Goal: Communication & Community: Share content

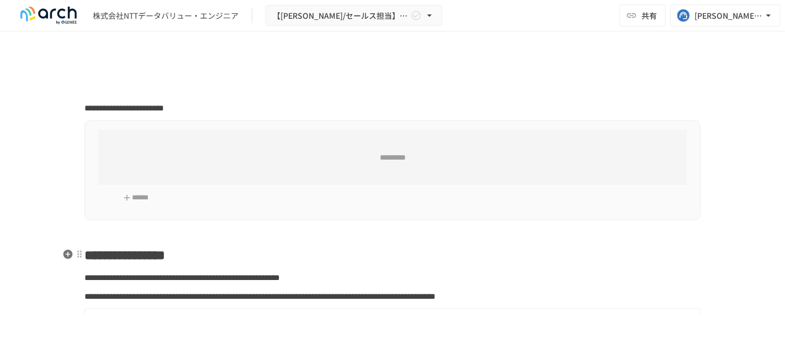
type input "**********"
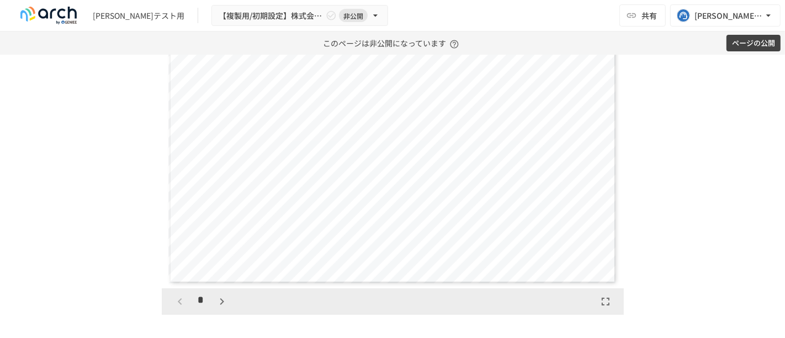
scroll to position [2005, 0]
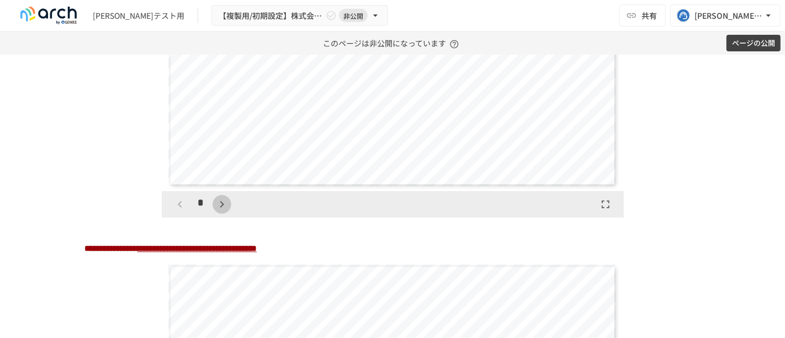
click at [215, 211] on icon "button" at bounding box center [221, 204] width 13 height 13
click at [216, 211] on icon "button" at bounding box center [221, 204] width 13 height 13
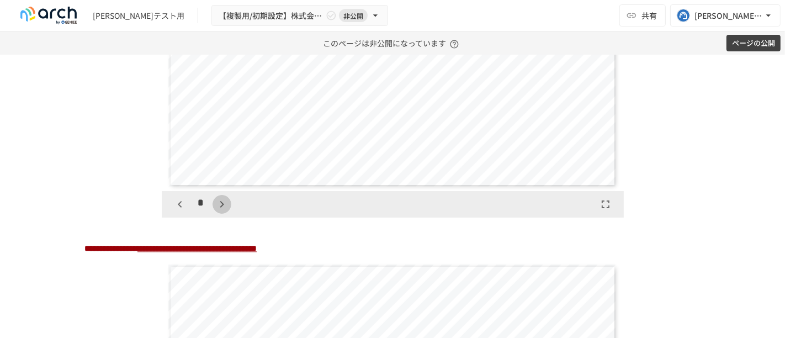
click at [216, 211] on icon "button" at bounding box center [221, 204] width 13 height 13
click at [219, 214] on button "button" at bounding box center [228, 204] width 19 height 19
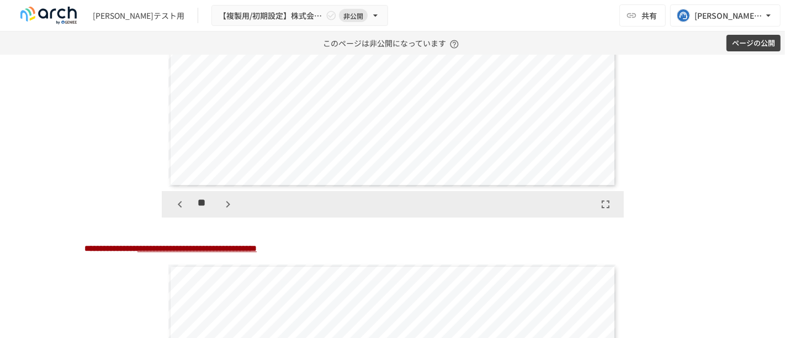
click at [219, 214] on button "button" at bounding box center [228, 204] width 19 height 19
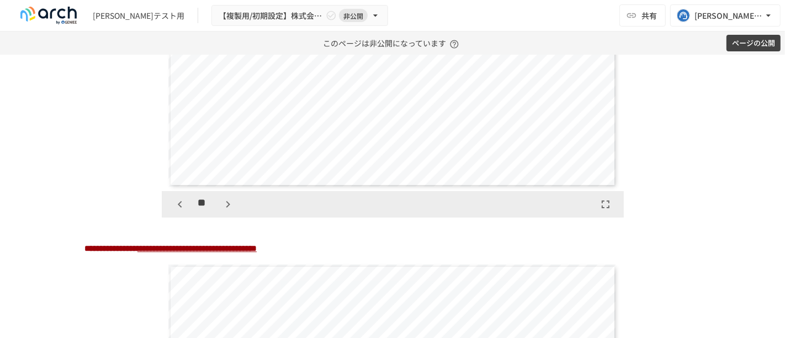
click at [219, 214] on button "button" at bounding box center [228, 204] width 19 height 19
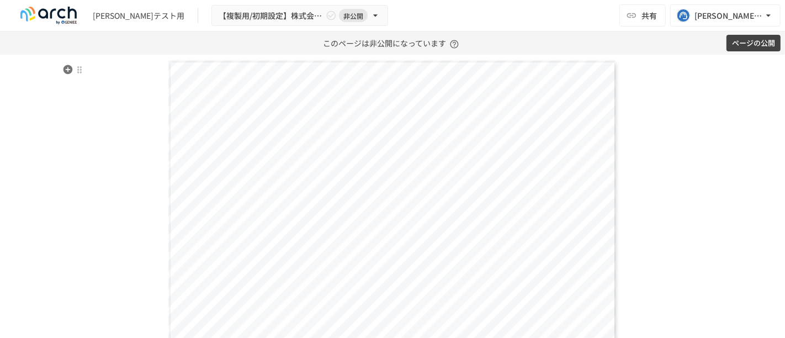
scroll to position [1882, 0]
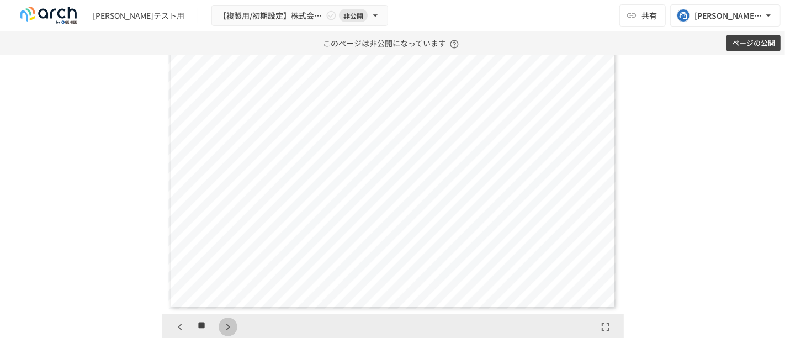
click at [221, 330] on icon "button" at bounding box center [227, 326] width 13 height 13
click at [177, 333] on icon "button" at bounding box center [179, 326] width 13 height 13
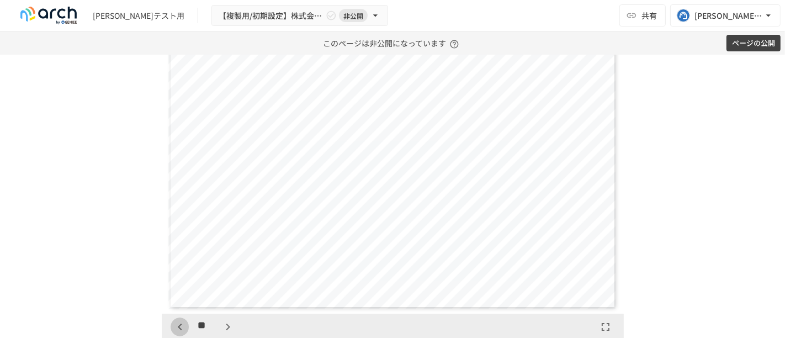
click at [177, 333] on icon "button" at bounding box center [179, 326] width 13 height 13
click at [173, 332] on icon "button" at bounding box center [179, 326] width 13 height 13
click at [222, 333] on icon "button" at bounding box center [227, 326] width 13 height 13
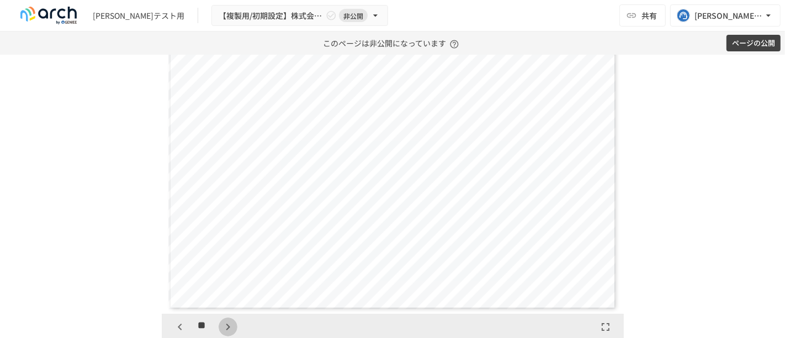
click at [221, 332] on icon "button" at bounding box center [227, 326] width 13 height 13
click at [222, 333] on icon "button" at bounding box center [227, 326] width 13 height 13
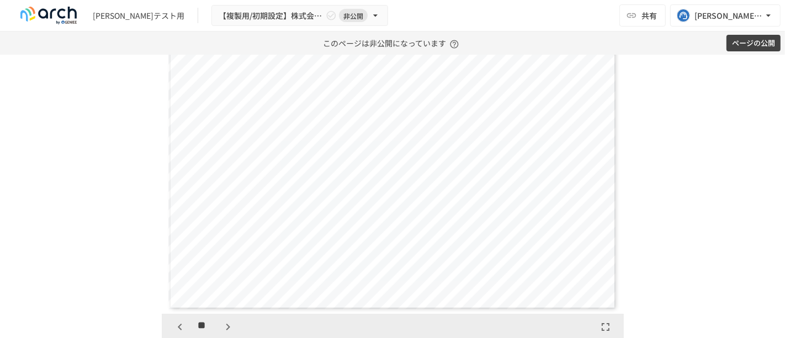
click at [222, 333] on icon "button" at bounding box center [227, 326] width 13 height 13
click at [222, 332] on icon "button" at bounding box center [227, 326] width 13 height 13
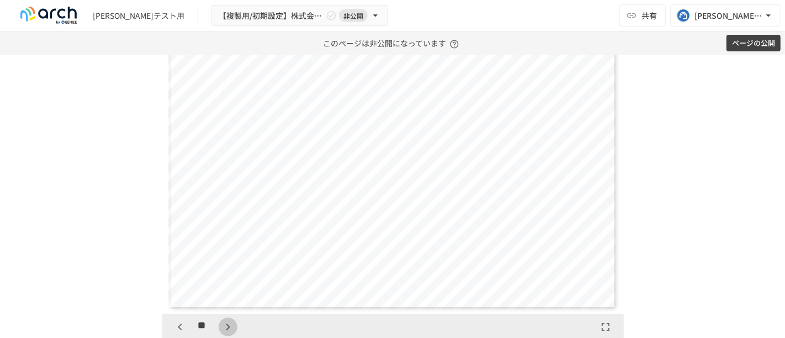
click at [222, 332] on icon "button" at bounding box center [227, 326] width 13 height 13
click at [179, 333] on icon "button" at bounding box center [179, 326] width 13 height 13
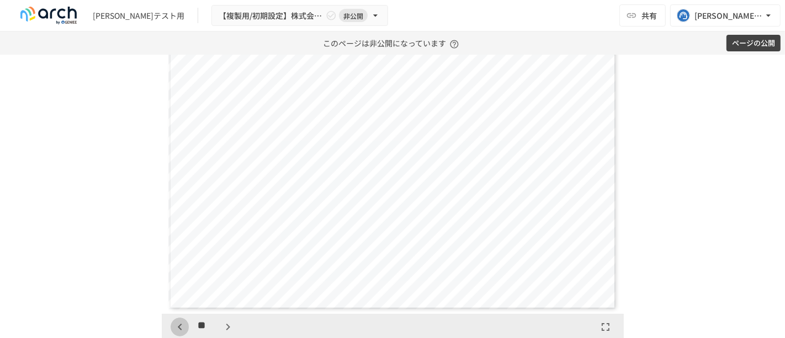
click at [179, 332] on icon "button" at bounding box center [179, 326] width 13 height 13
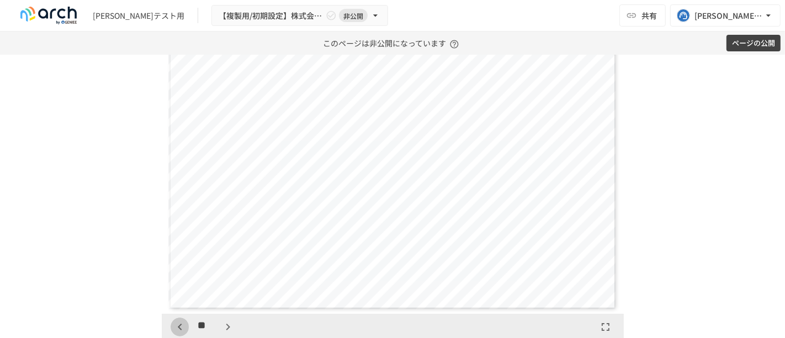
click at [179, 332] on icon "button" at bounding box center [179, 326] width 13 height 13
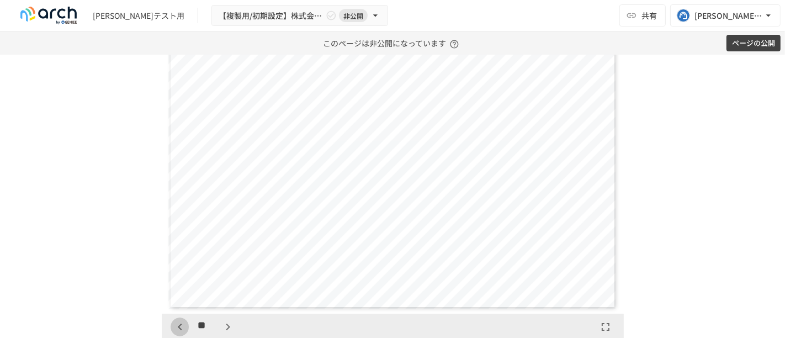
click at [179, 332] on icon "button" at bounding box center [179, 326] width 13 height 13
click at [221, 333] on icon "button" at bounding box center [227, 326] width 13 height 13
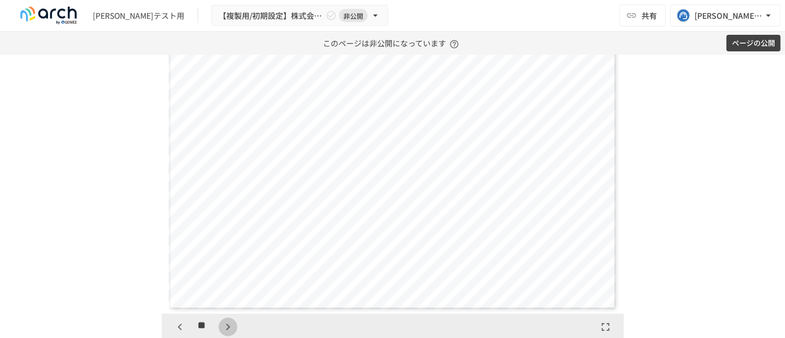
click at [221, 333] on icon "button" at bounding box center [227, 326] width 13 height 13
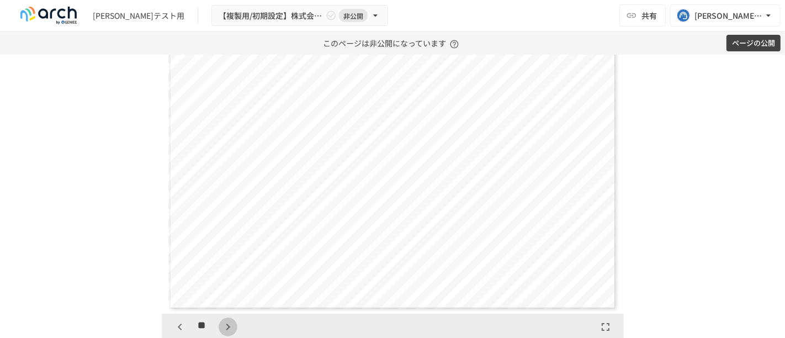
click at [221, 333] on icon "button" at bounding box center [227, 326] width 13 height 13
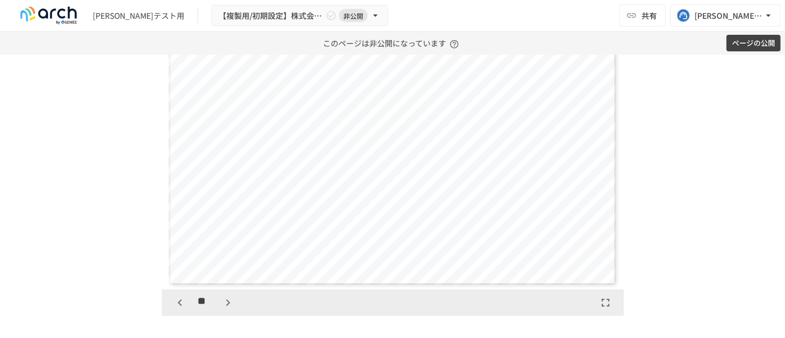
scroll to position [1943, 0]
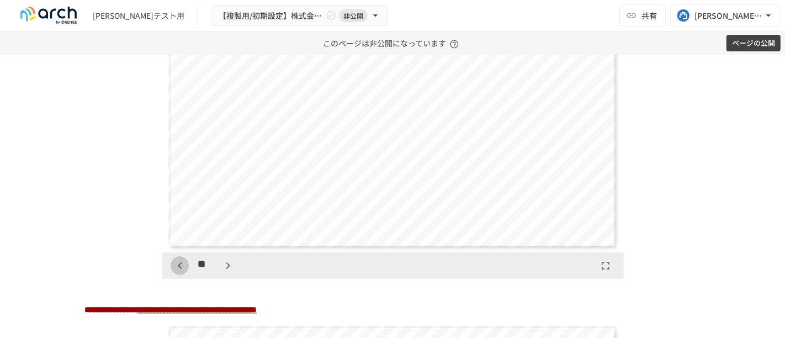
click at [181, 272] on icon "button" at bounding box center [179, 265] width 13 height 13
click at [173, 272] on icon "button" at bounding box center [179, 265] width 13 height 13
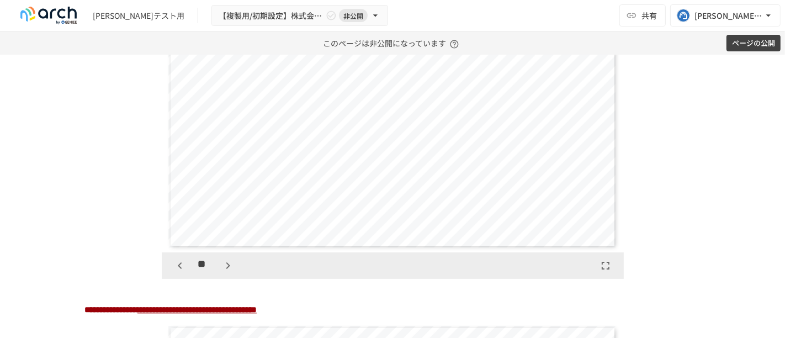
click at [173, 272] on icon "button" at bounding box center [179, 265] width 13 height 13
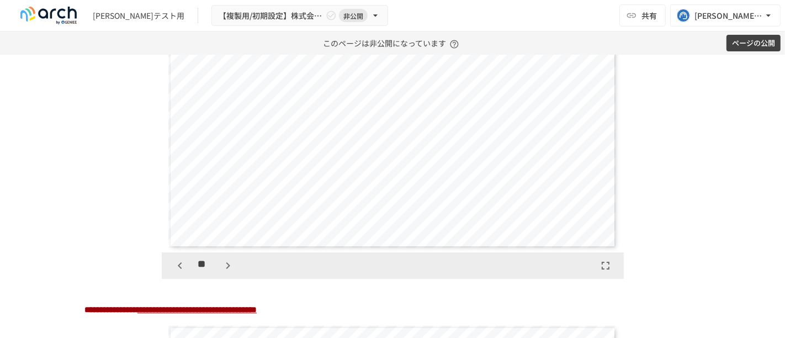
click at [173, 272] on icon "button" at bounding box center [179, 265] width 13 height 13
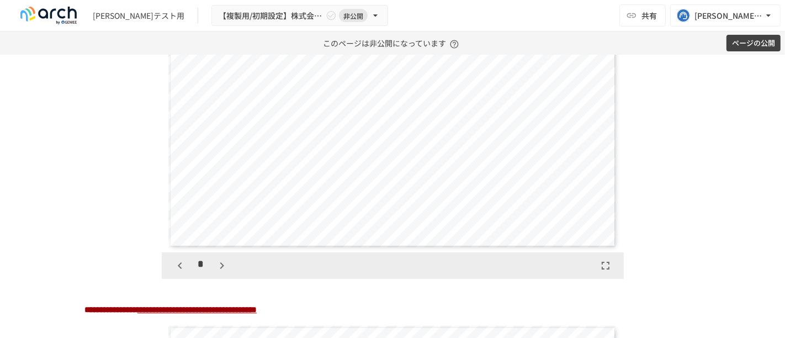
click at [217, 269] on icon "button" at bounding box center [221, 265] width 13 height 13
click at [216, 269] on icon "button" at bounding box center [221, 265] width 13 height 13
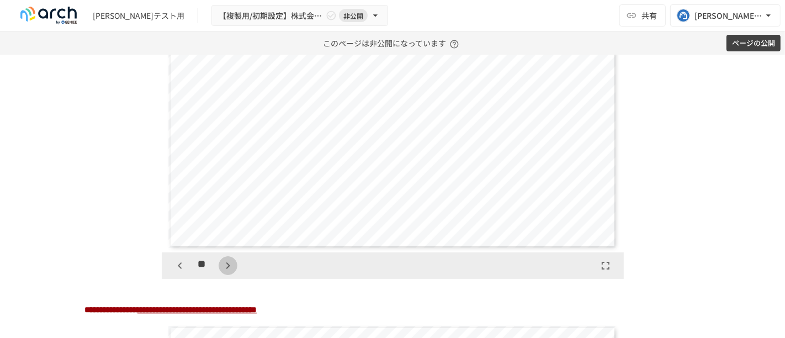
click at [219, 269] on button "button" at bounding box center [228, 265] width 19 height 19
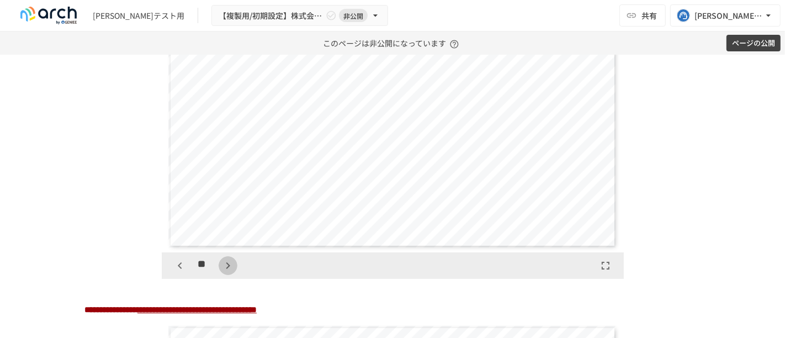
click at [219, 269] on button "button" at bounding box center [228, 265] width 19 height 19
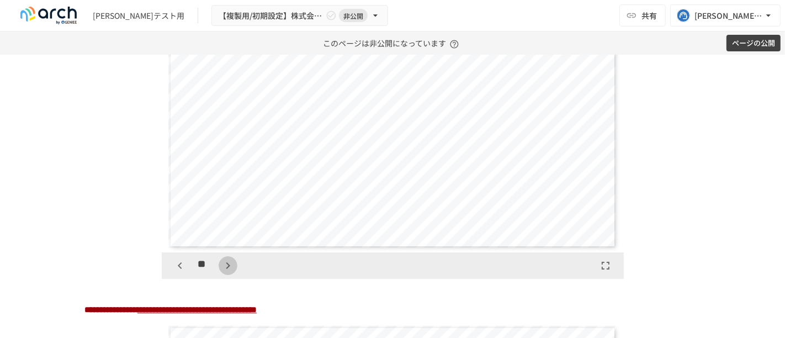
click at [219, 269] on button "button" at bounding box center [228, 265] width 19 height 19
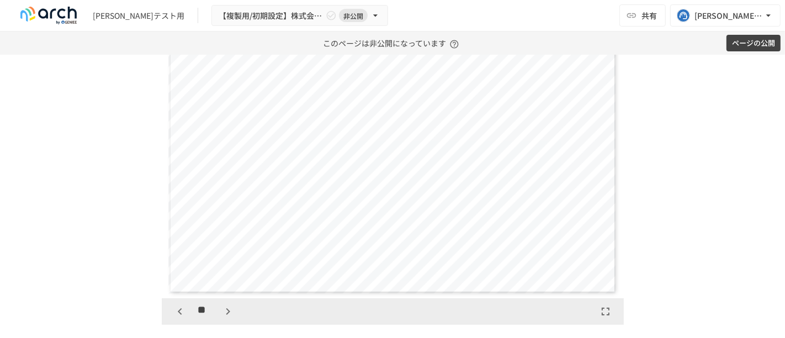
scroll to position [1882, 0]
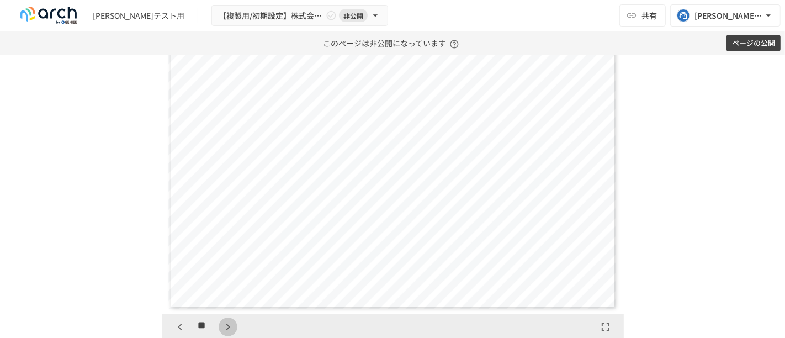
click at [226, 330] on icon "button" at bounding box center [228, 326] width 4 height 7
click at [222, 332] on div "**" at bounding box center [203, 326] width 67 height 19
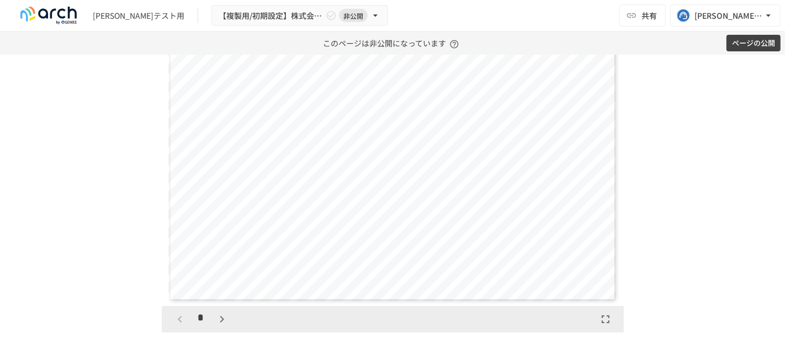
scroll to position [2373, 0]
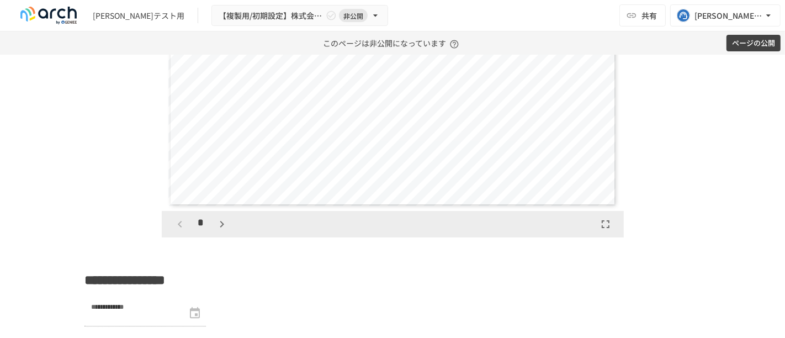
click at [216, 237] on div "*" at bounding box center [393, 224] width 462 height 26
click at [216, 231] on icon "button" at bounding box center [221, 223] width 13 height 13
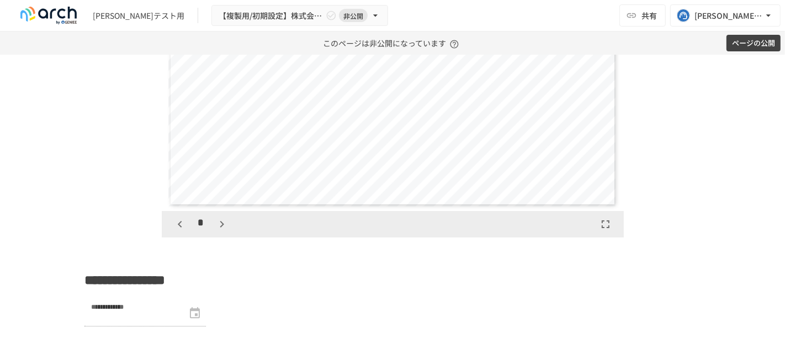
click at [216, 231] on icon "button" at bounding box center [221, 223] width 13 height 13
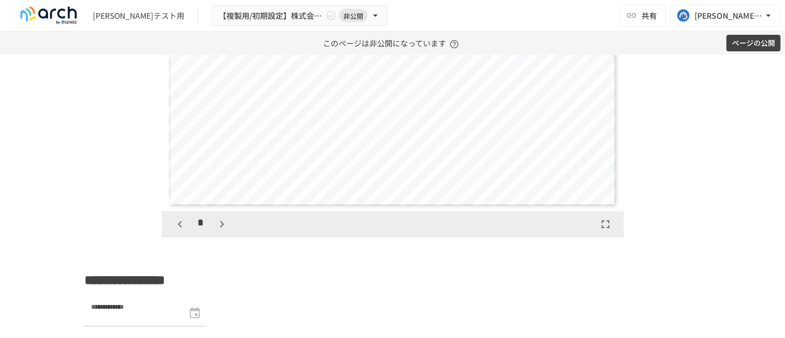
click at [216, 231] on icon "button" at bounding box center [221, 223] width 13 height 13
click at [221, 231] on icon "button" at bounding box center [227, 223] width 13 height 13
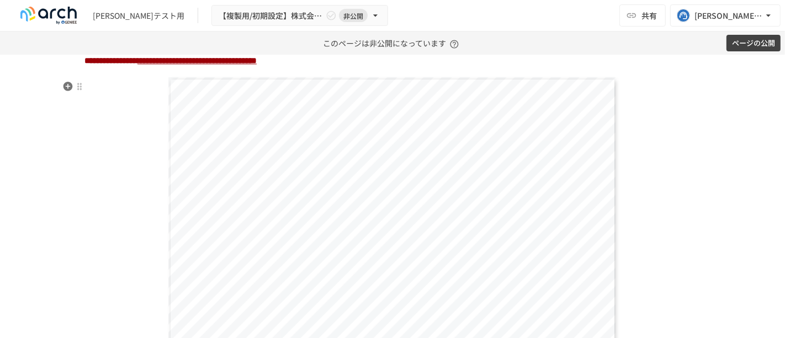
scroll to position [2311, 0]
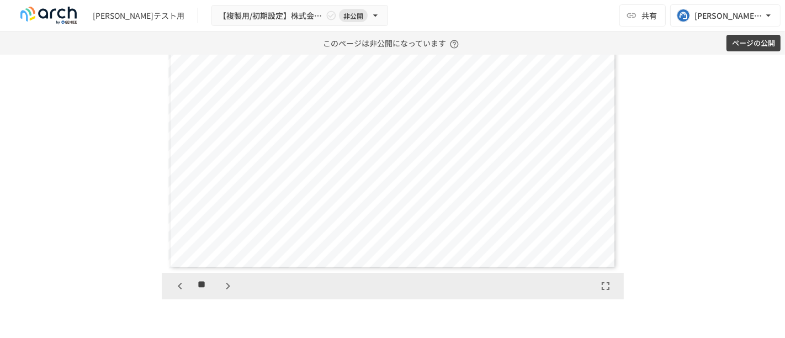
click at [221, 292] on icon "button" at bounding box center [227, 285] width 13 height 13
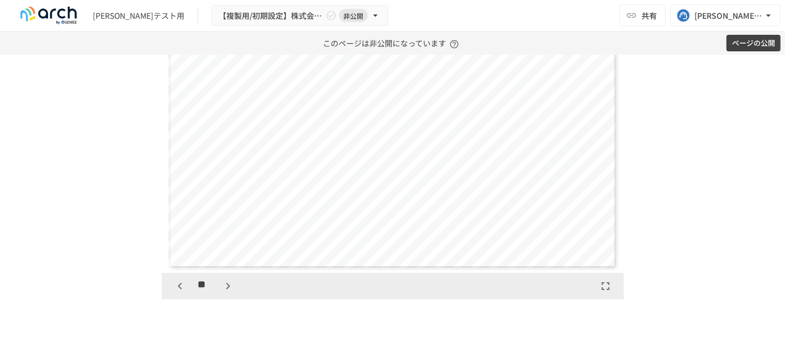
click at [221, 292] on icon "button" at bounding box center [227, 285] width 13 height 13
click at [226, 289] on icon "button" at bounding box center [228, 286] width 4 height 7
click at [181, 292] on icon "button" at bounding box center [179, 285] width 13 height 13
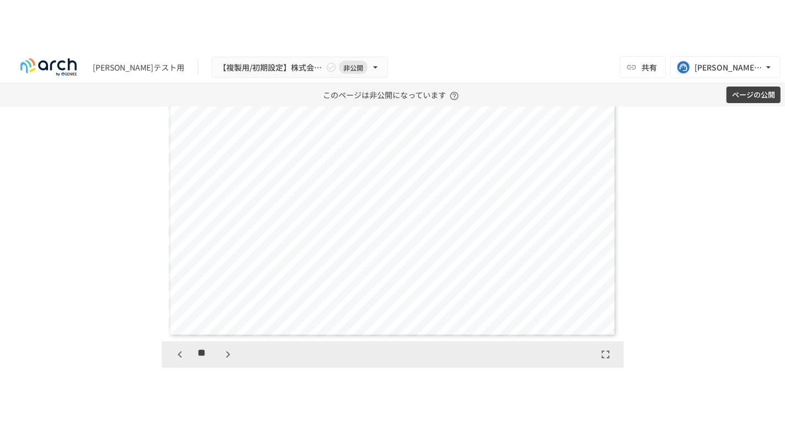
scroll to position [2311, 0]
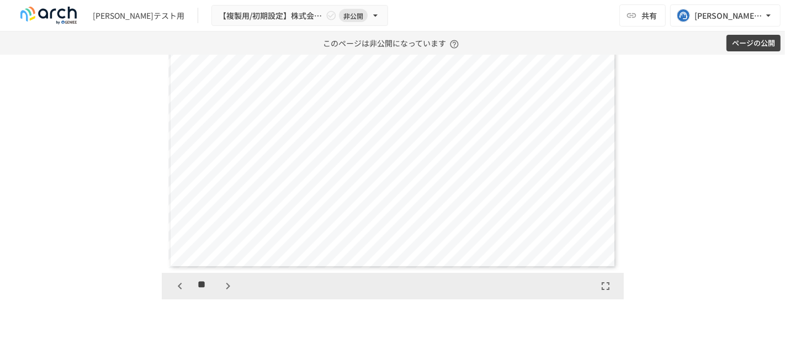
click at [600, 292] on icon "button" at bounding box center [605, 285] width 13 height 13
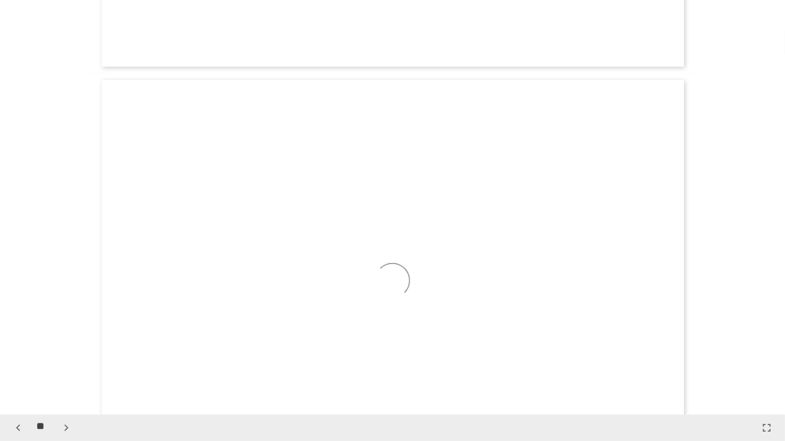
scroll to position [5809, 0]
click at [13, 337] on icon "button" at bounding box center [18, 428] width 13 height 13
click at [14, 337] on icon "button" at bounding box center [18, 428] width 13 height 13
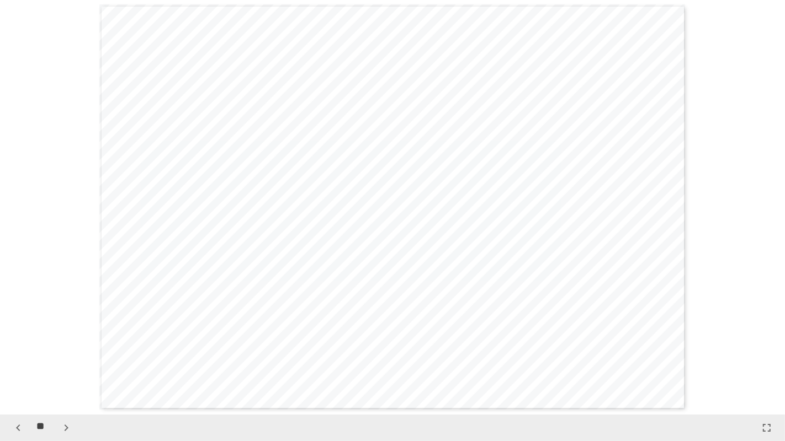
click at [14, 337] on icon "button" at bounding box center [18, 428] width 13 height 13
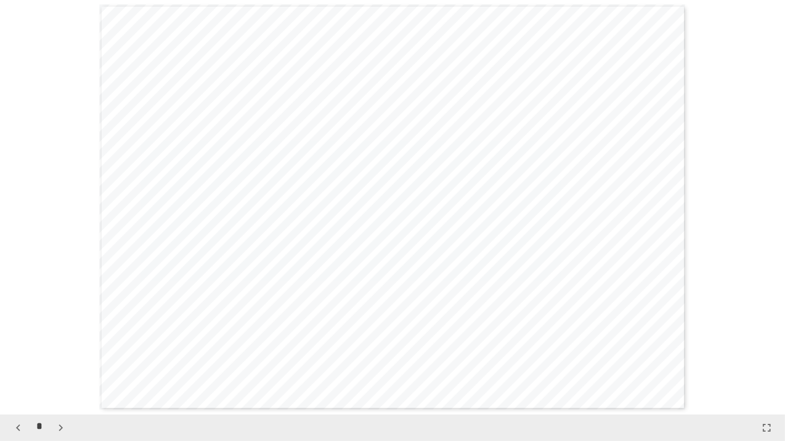
click at [14, 337] on icon "button" at bounding box center [18, 428] width 13 height 13
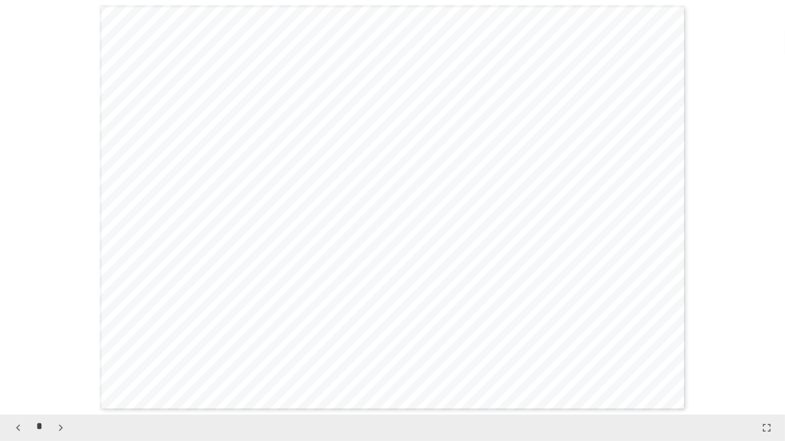
click at [14, 337] on icon "button" at bounding box center [18, 428] width 13 height 13
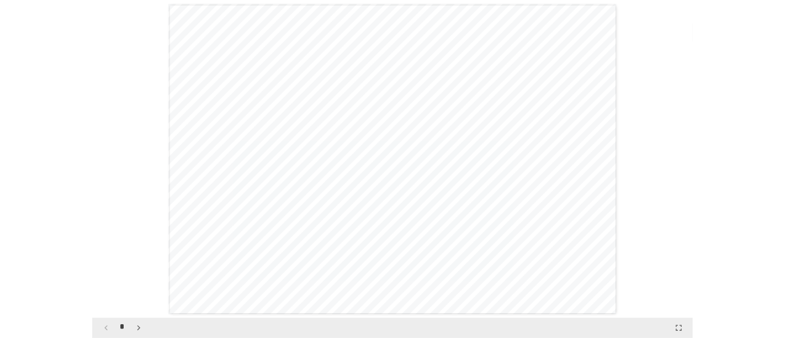
scroll to position [0, 0]
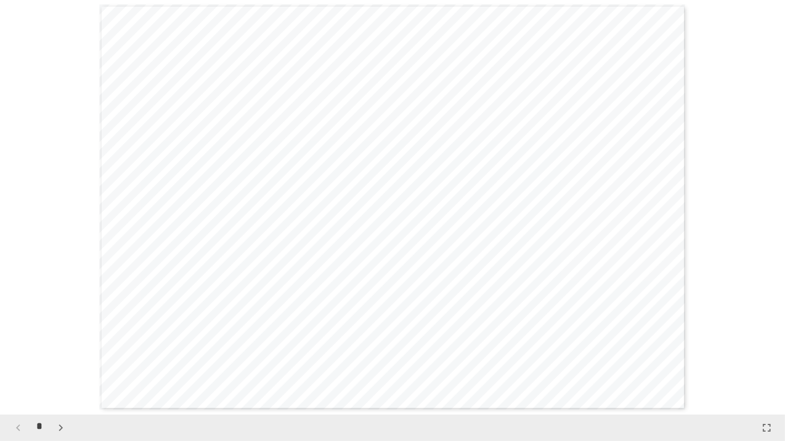
click at [14, 337] on div "*" at bounding box center [39, 428] width 61 height 19
click at [766, 337] on icon "button" at bounding box center [766, 428] width 13 height 13
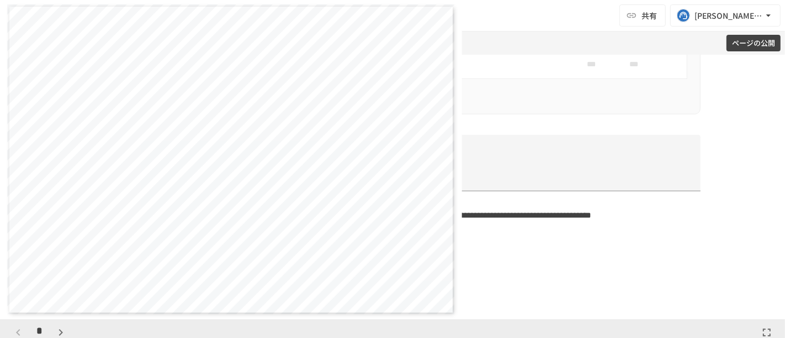
scroll to position [7329, 0]
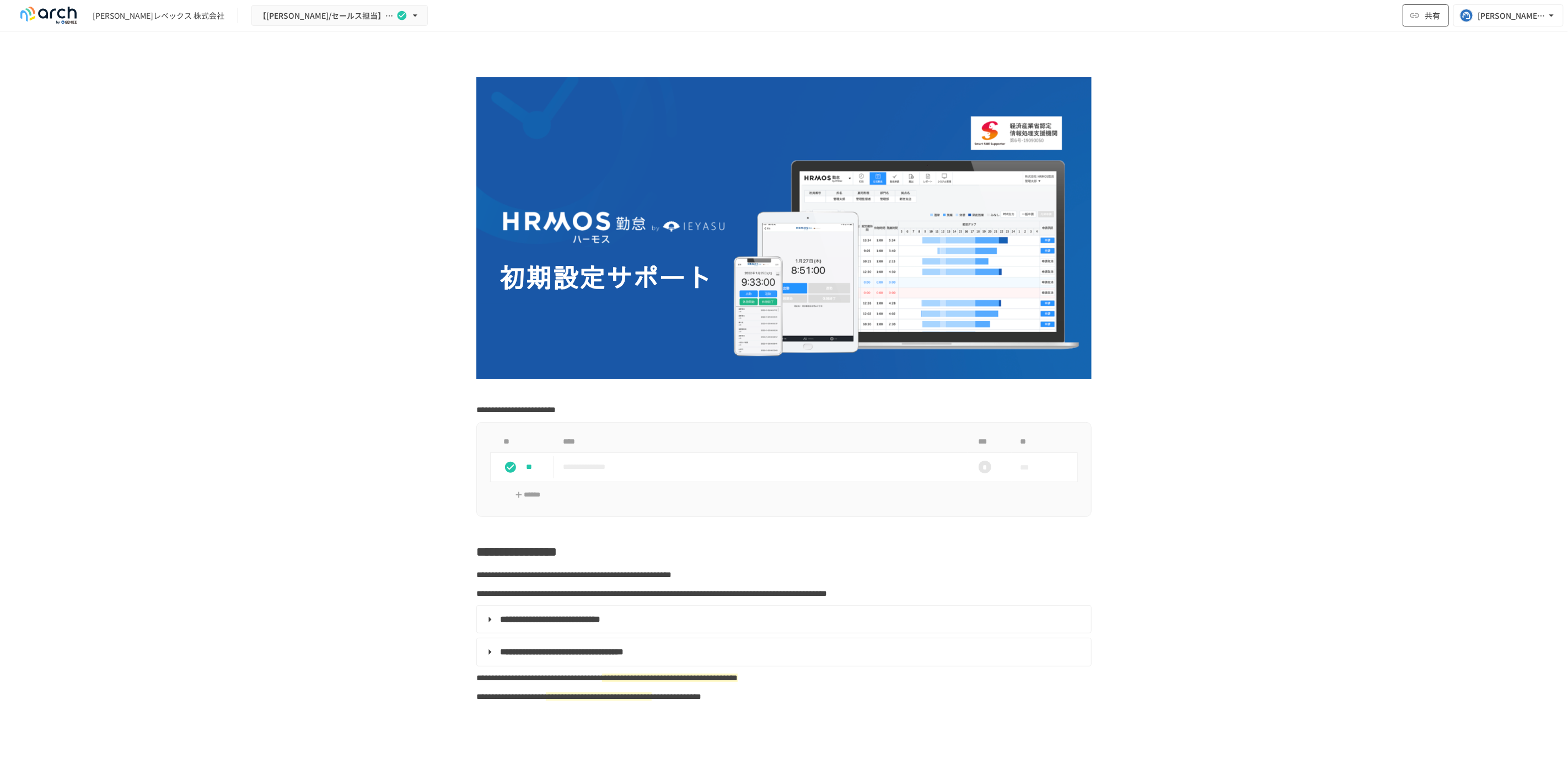
click at [1417, 24] on button "共有" at bounding box center [1426, 15] width 46 height 22
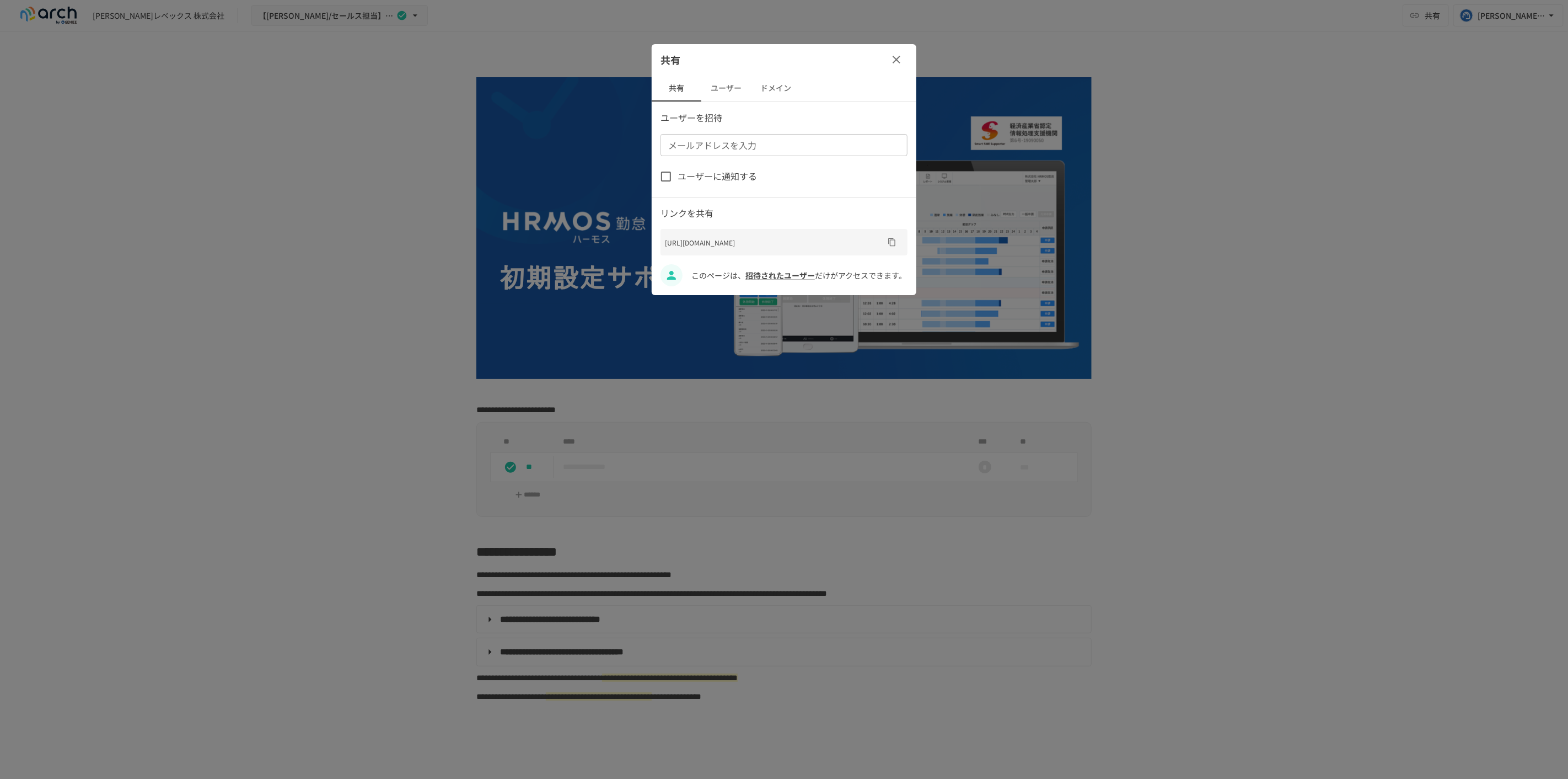
click at [767, 95] on button "ドメイン" at bounding box center [777, 88] width 50 height 26
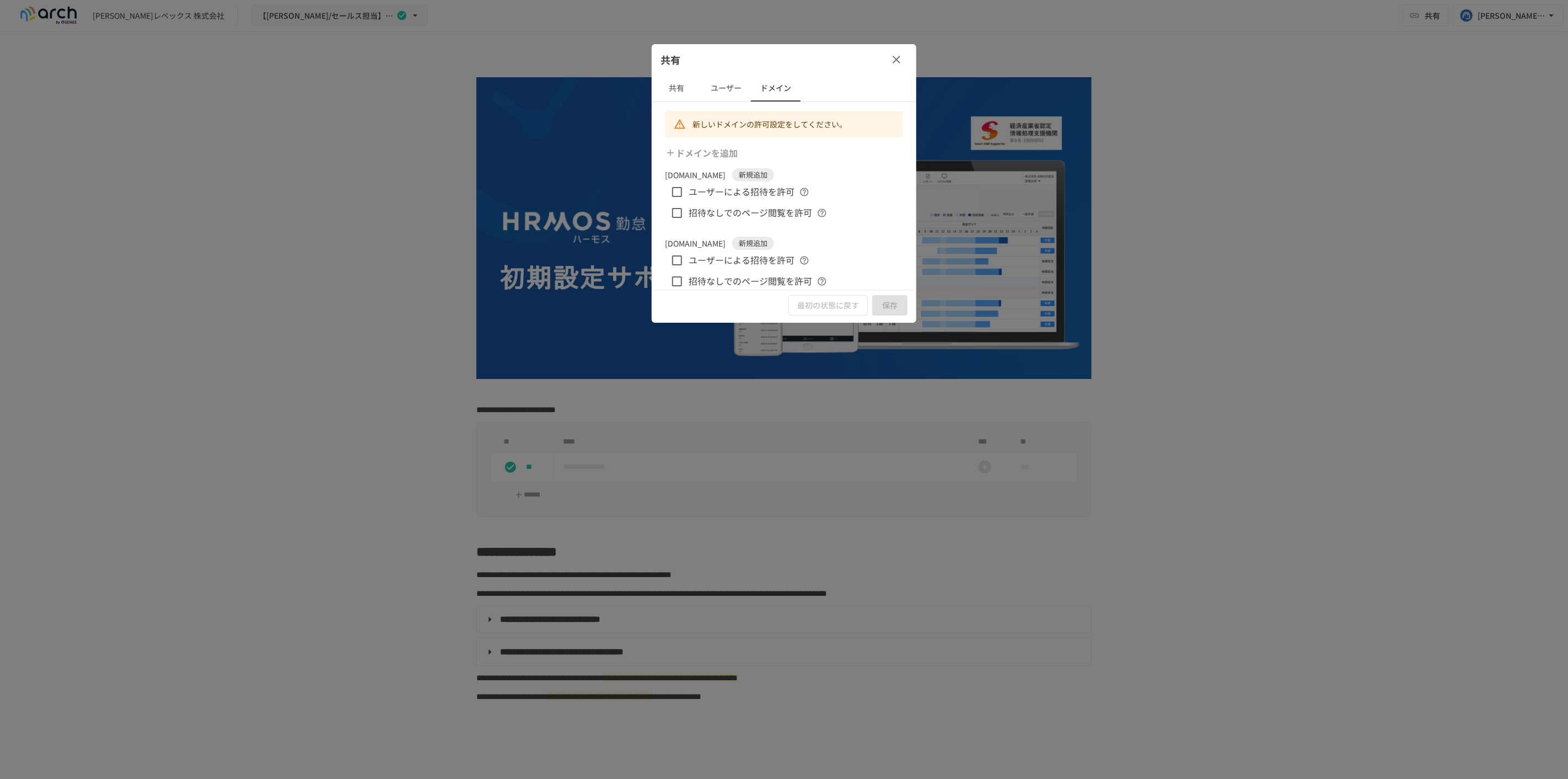
click at [688, 89] on button "共有" at bounding box center [677, 88] width 50 height 26
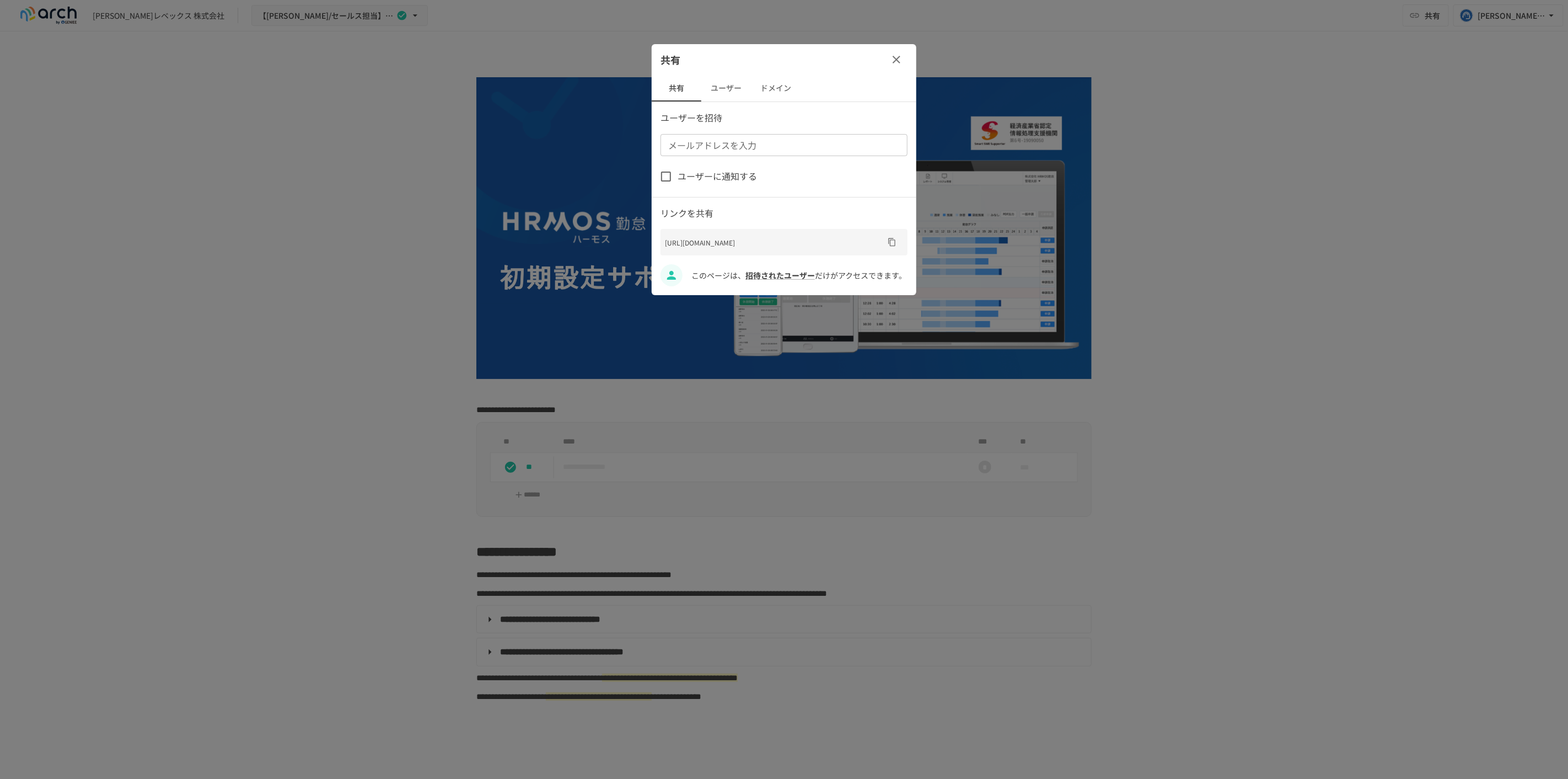
click at [714, 89] on button "ユーザー" at bounding box center [727, 88] width 50 height 26
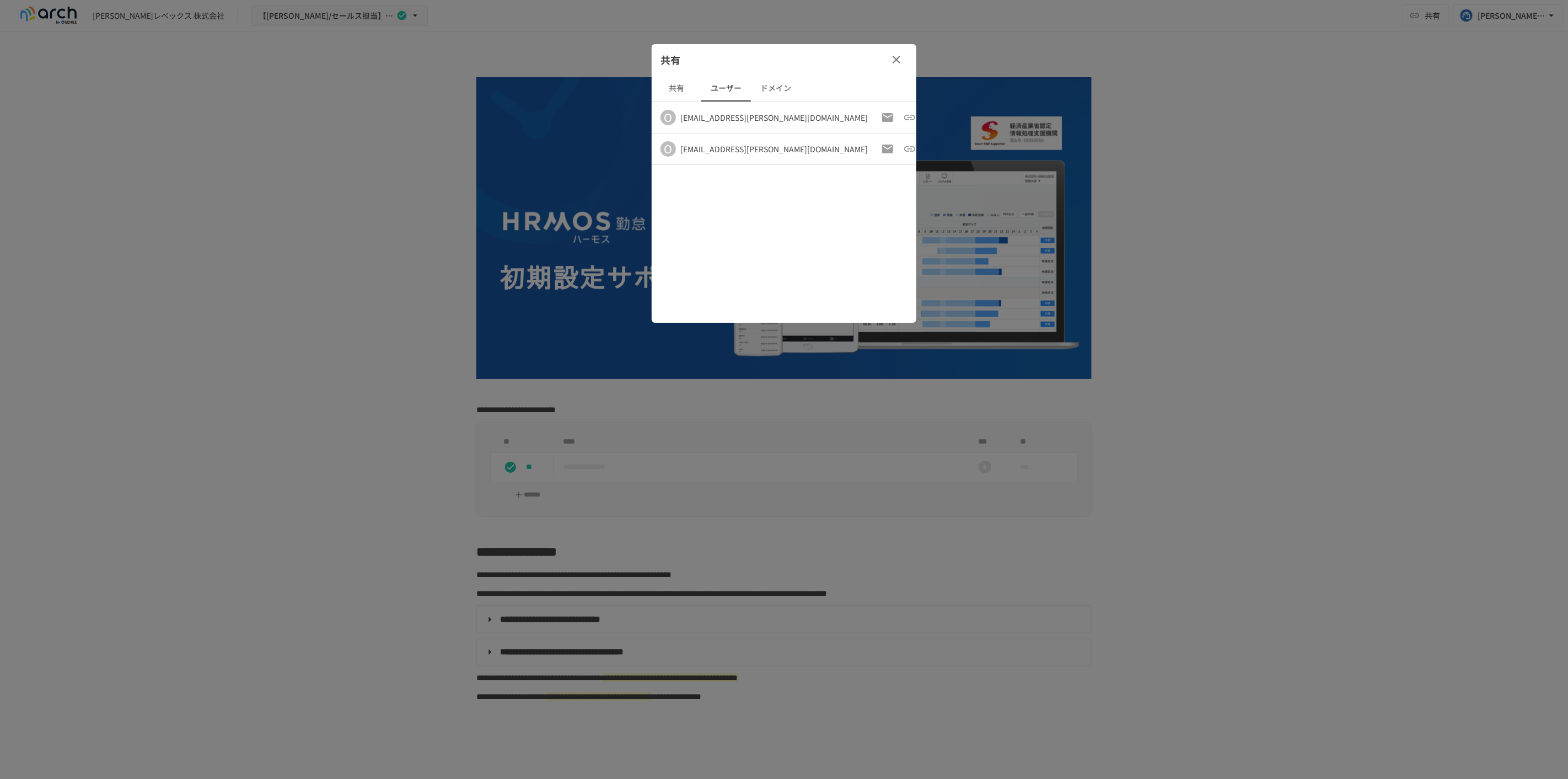
click at [902, 61] on icon "button" at bounding box center [896, 59] width 13 height 13
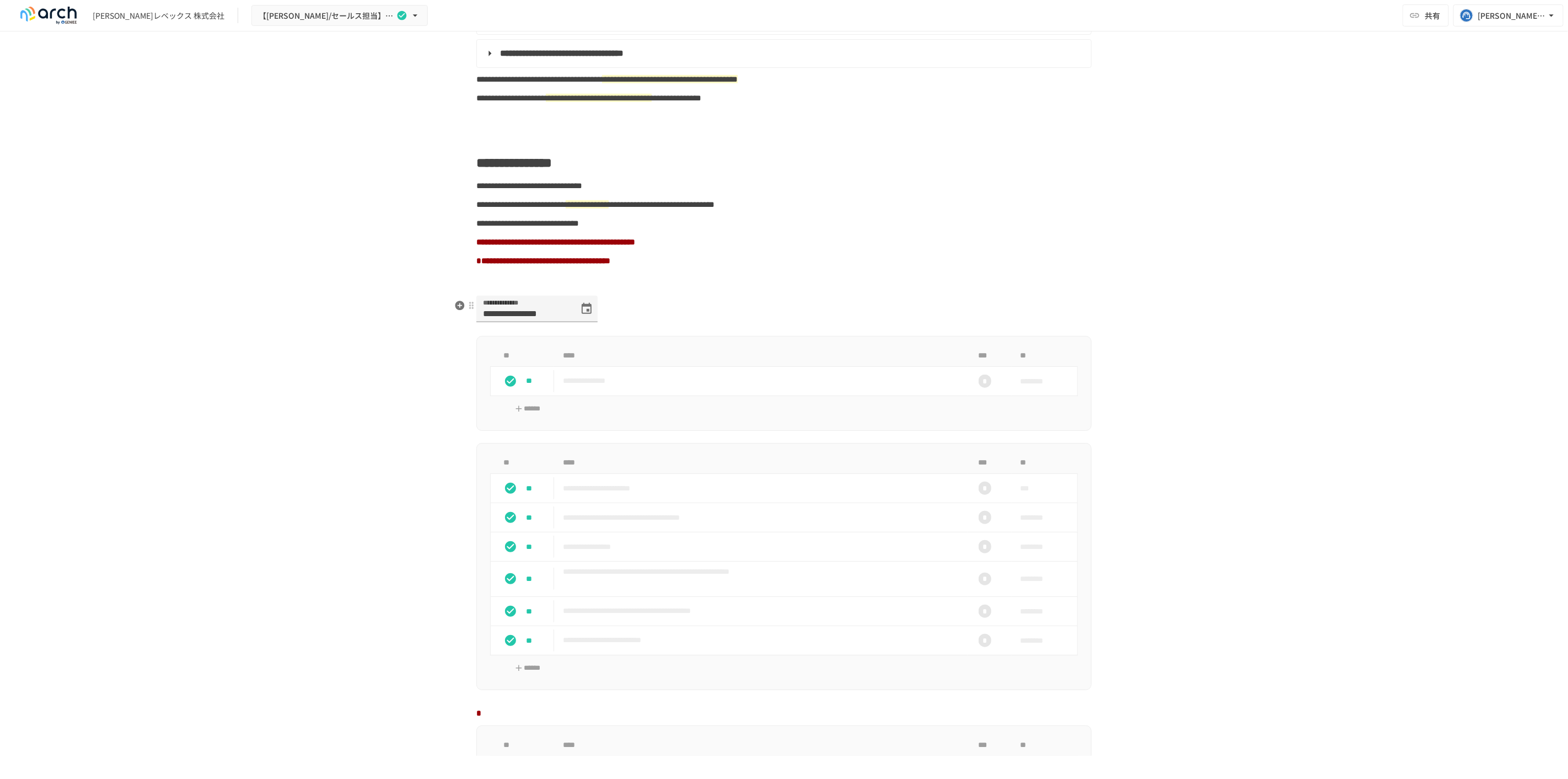
scroll to position [613, 0]
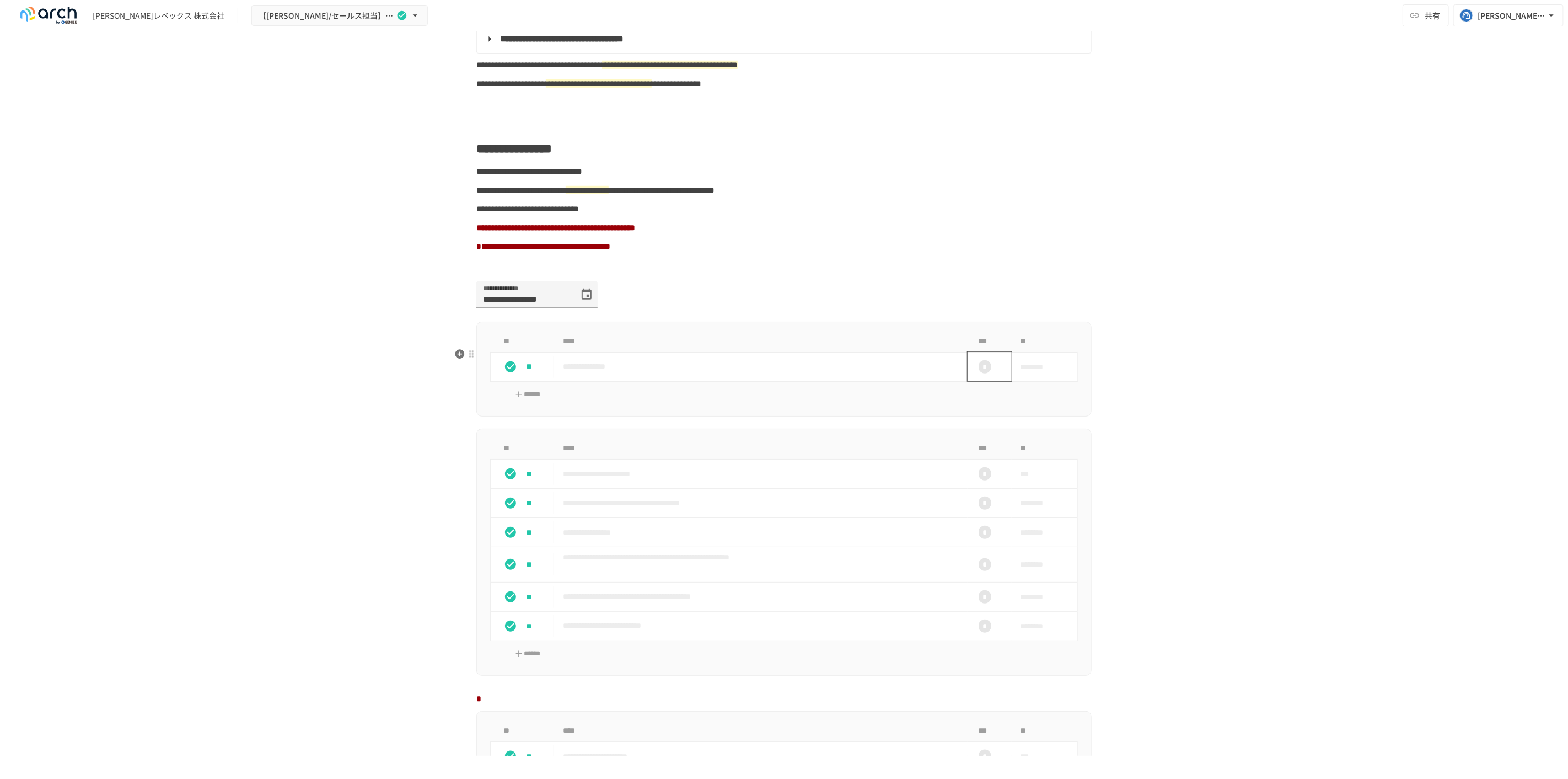
click at [988, 378] on div "*" at bounding box center [984, 367] width 35 height 22
click at [1167, 322] on div at bounding box center [784, 389] width 1568 height 779
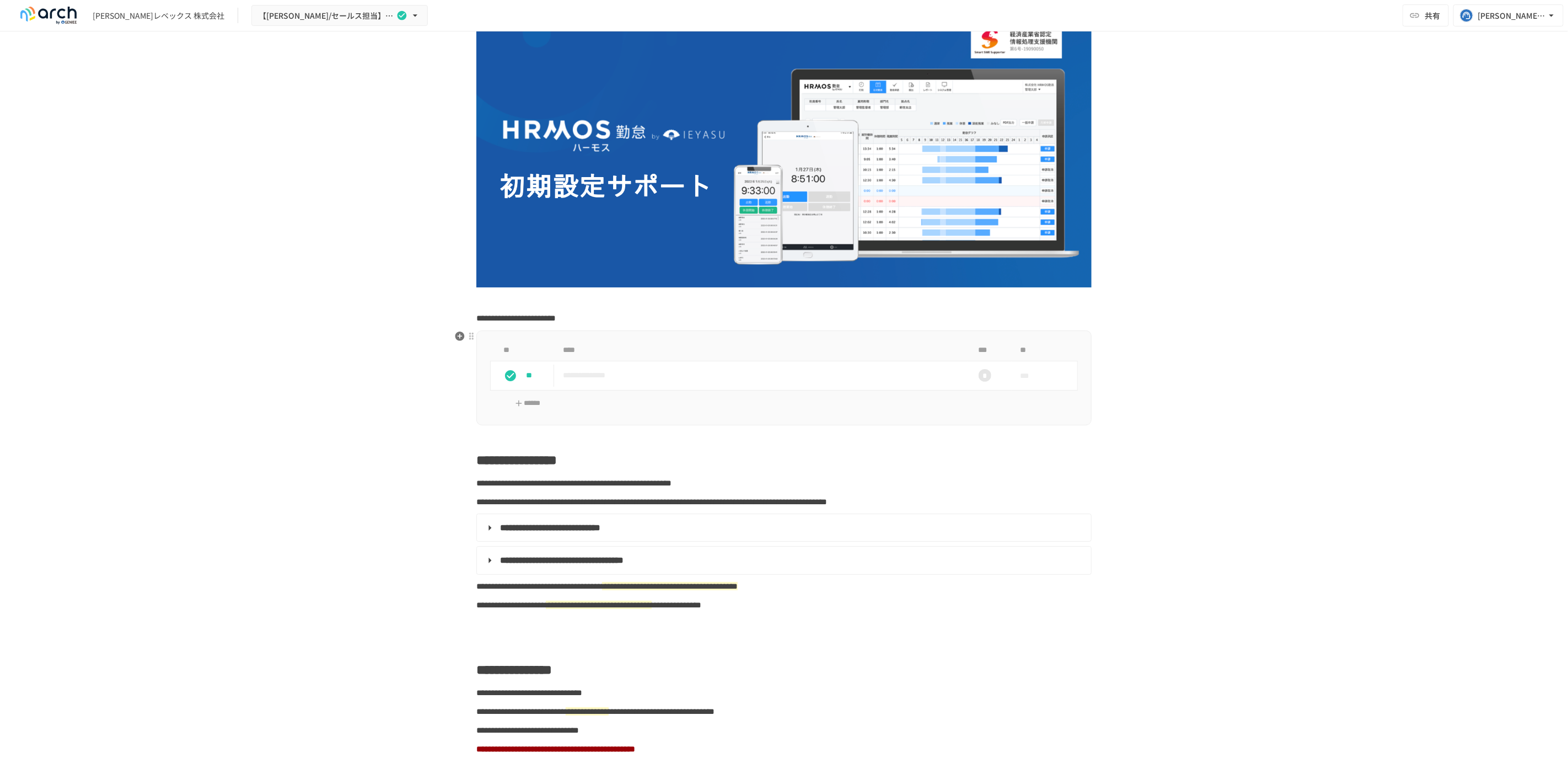
scroll to position [0, 0]
